Goal: Transaction & Acquisition: Purchase product/service

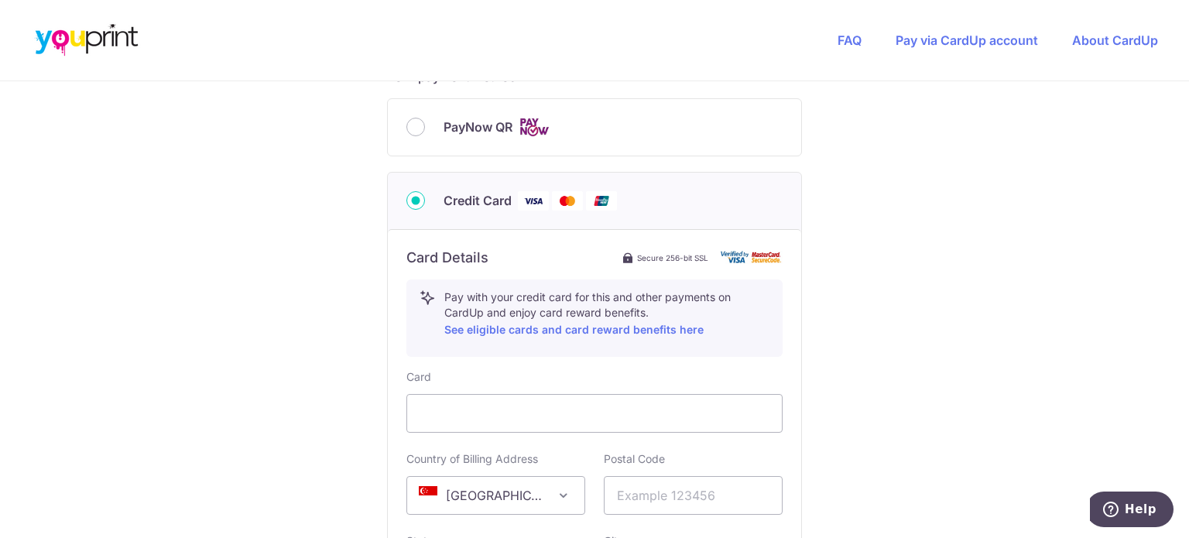
scroll to position [684, 0]
click at [410, 129] on input "PayNow QR" at bounding box center [415, 128] width 19 height 19
radio input "true"
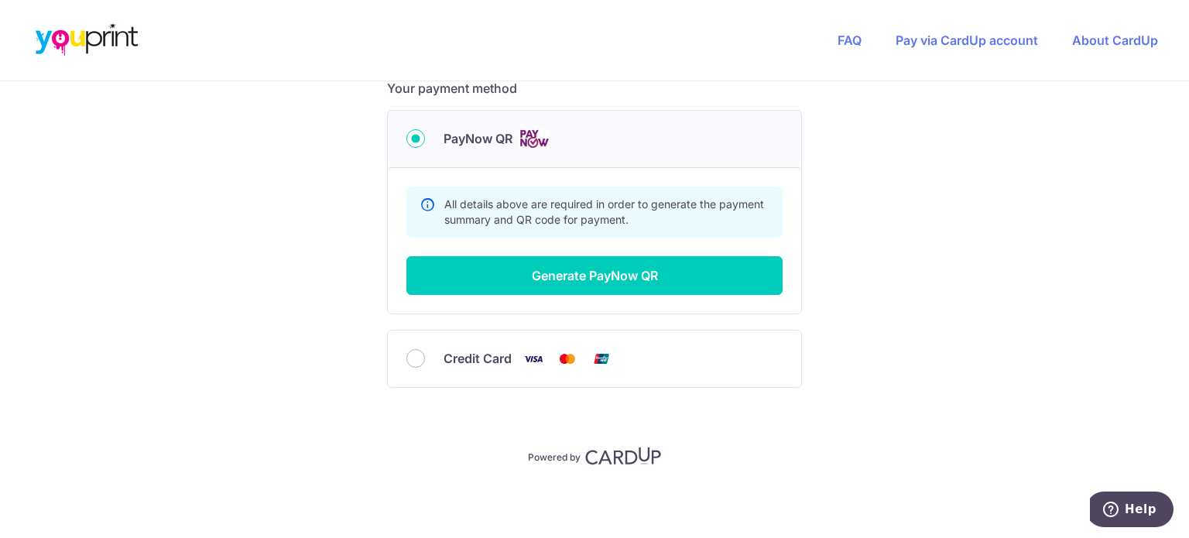
scroll to position [672, 0]
